Goal: Communication & Community: Answer question/provide support

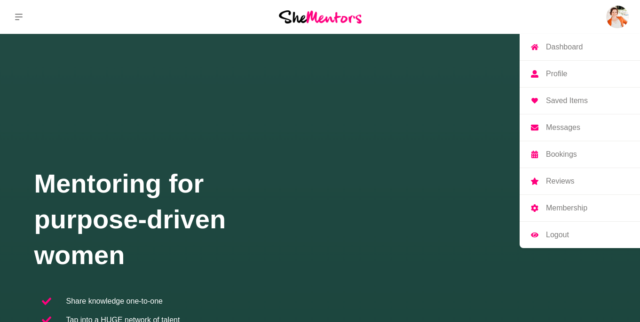
click at [614, 12] on img at bounding box center [617, 17] width 23 height 23
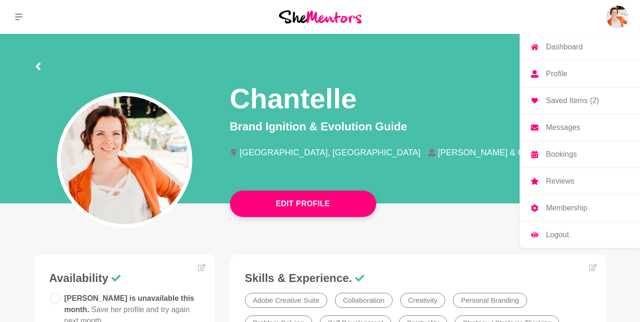
click at [559, 128] on p "Messages" at bounding box center [563, 128] width 34 height 8
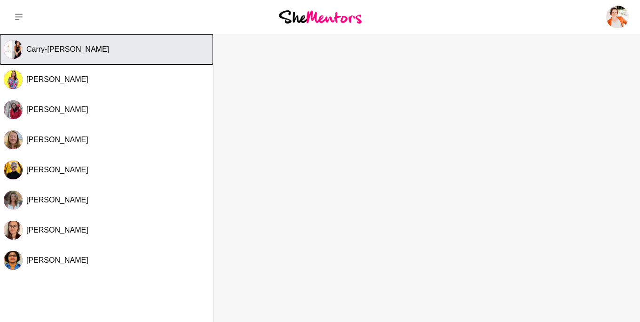
click at [97, 53] on span "Carry-[PERSON_NAME]" at bounding box center [67, 49] width 83 height 8
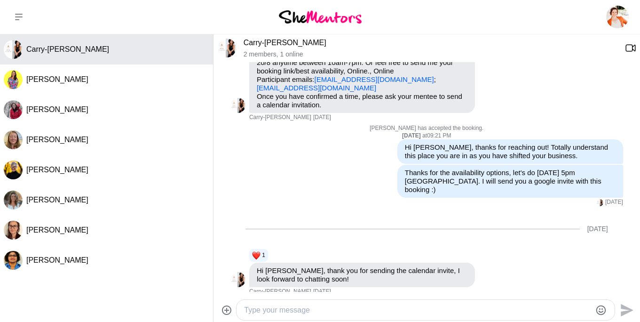
scroll to position [155, 0]
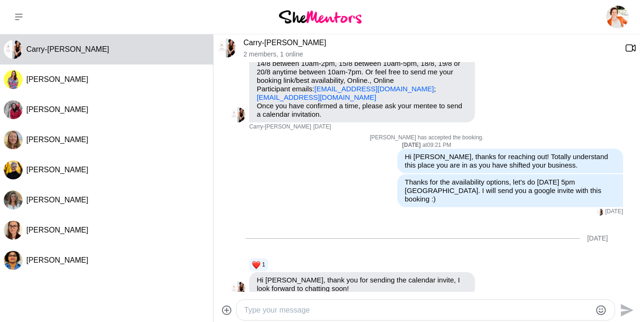
click at [266, 311] on textarea "Type your message" at bounding box center [417, 309] width 347 height 11
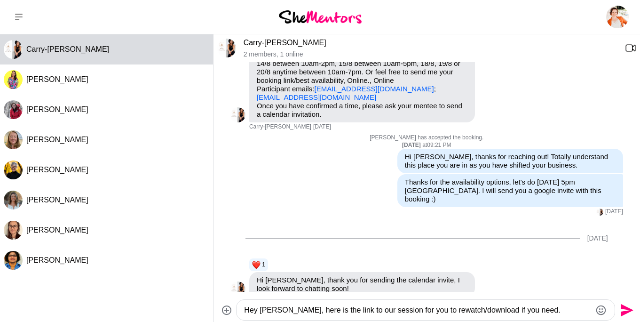
paste textarea "[URL][DOMAIN_NAME]"
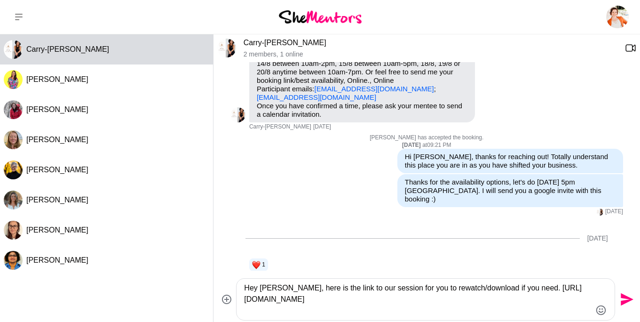
type textarea "Hey [PERSON_NAME], here is the link to our session for you to rewatch/download …"
click at [621, 298] on icon "Send" at bounding box center [625, 298] width 15 height 15
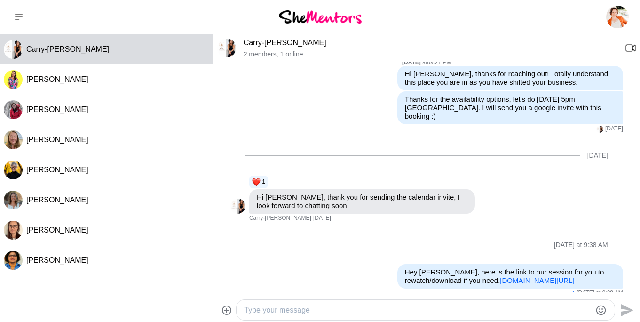
scroll to position [259, 0]
